Goal: Navigation & Orientation: Understand site structure

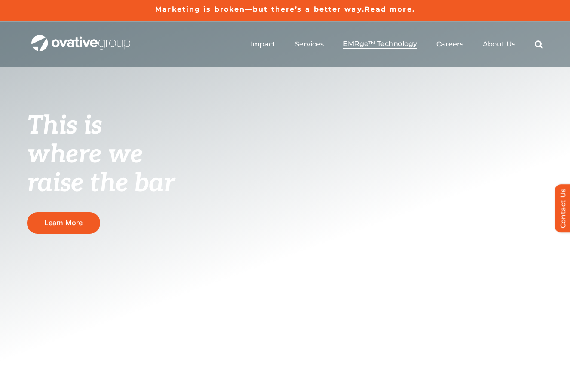
click at [392, 44] on span "EMRge™ Technology" at bounding box center [380, 44] width 74 height 9
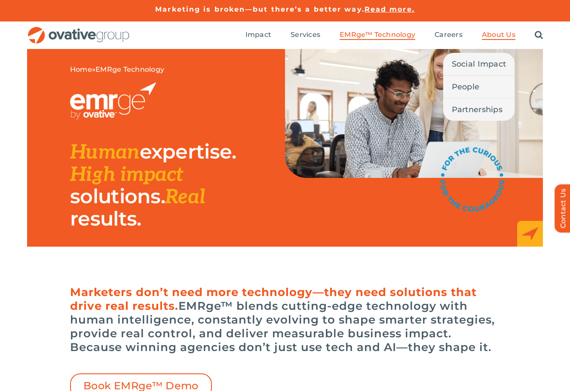
click at [509, 31] on span "About Us" at bounding box center [499, 35] width 34 height 9
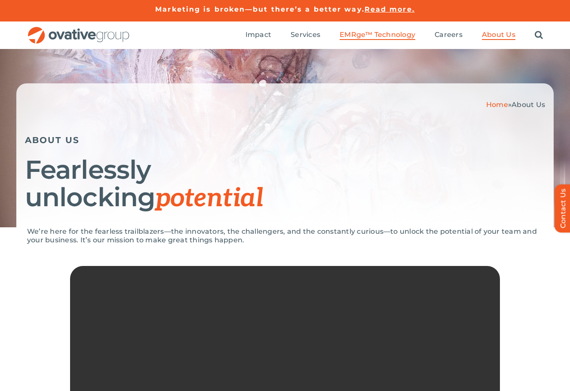
click at [369, 37] on span "EMRge™ Technology" at bounding box center [378, 35] width 76 height 9
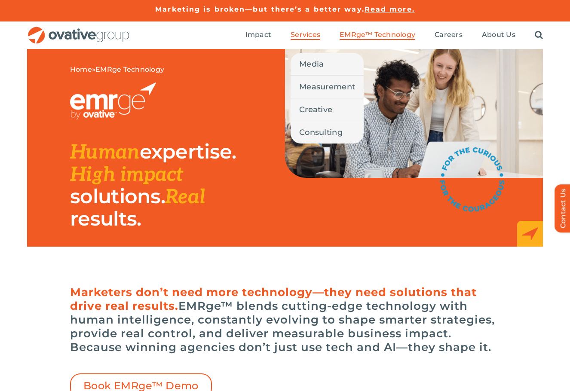
click at [303, 34] on span "Services" at bounding box center [306, 35] width 30 height 9
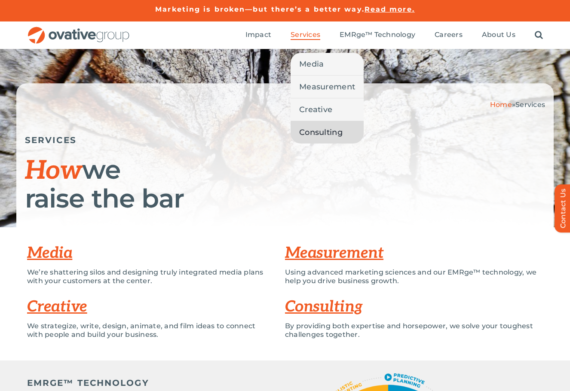
click at [325, 133] on span "Consulting" at bounding box center [320, 132] width 43 height 12
